Goal: Navigation & Orientation: Find specific page/section

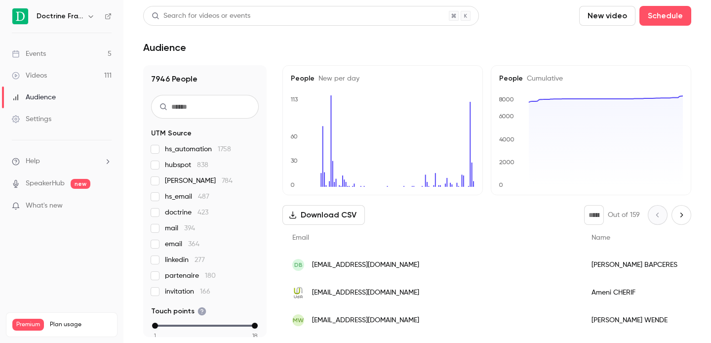
click at [92, 15] on icon "button" at bounding box center [91, 16] width 8 height 8
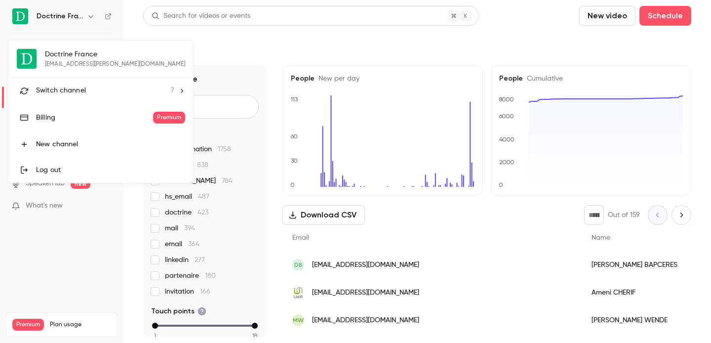
click at [77, 85] on span "Switch channel" at bounding box center [61, 90] width 50 height 10
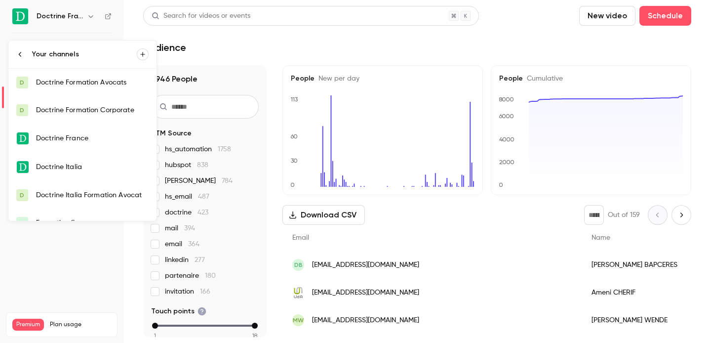
click at [101, 109] on div "Doctrine Formation Corporate" at bounding box center [92, 110] width 113 height 10
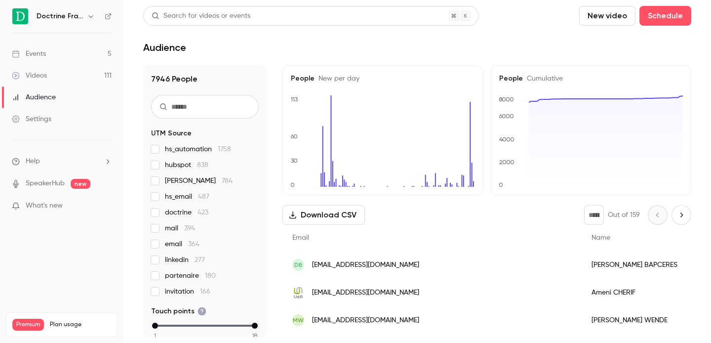
click at [92, 16] on icon "button" at bounding box center [90, 16] width 4 height 2
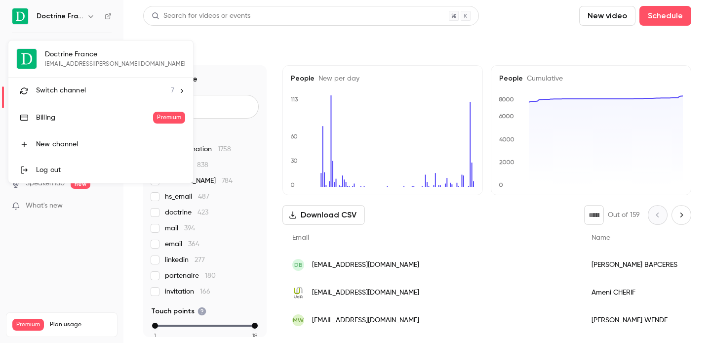
click at [82, 83] on li "Switch channel 7" at bounding box center [100, 90] width 185 height 26
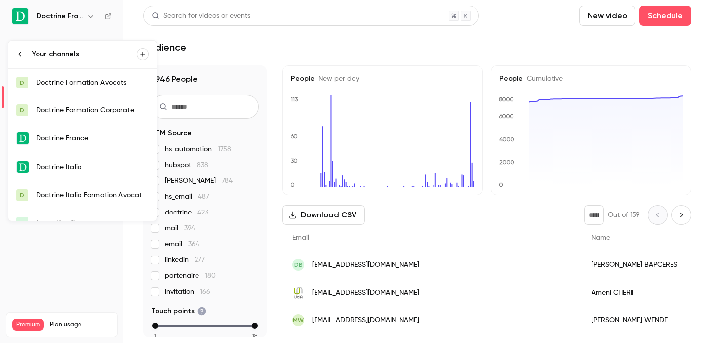
click at [92, 109] on div "Doctrine Formation Corporate" at bounding box center [92, 110] width 113 height 10
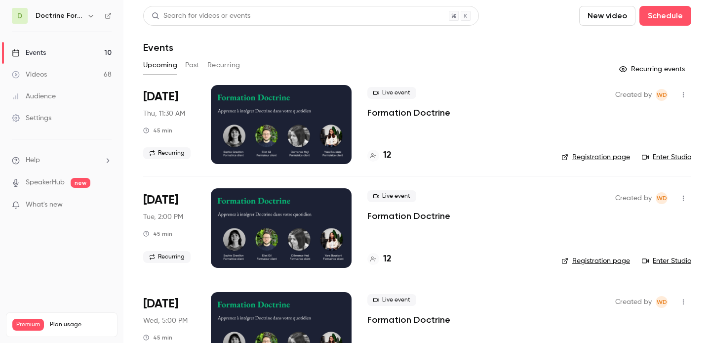
click at [667, 154] on link "Enter Studio" at bounding box center [666, 157] width 49 height 10
